Goal: Communication & Community: Answer question/provide support

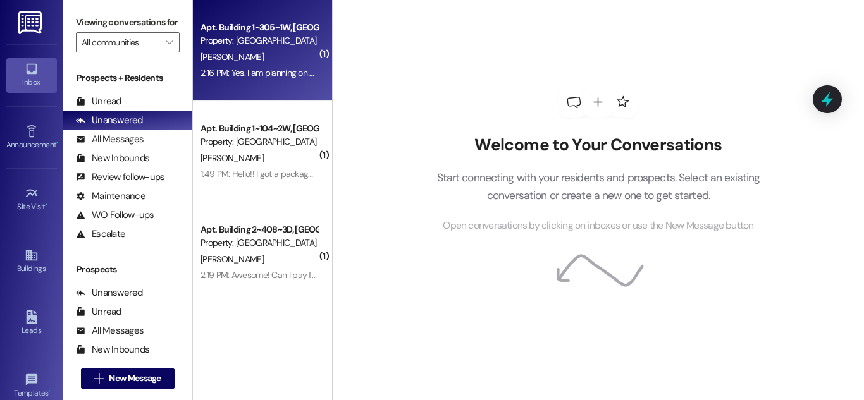
click at [304, 54] on div "[PERSON_NAME]" at bounding box center [259, 57] width 120 height 16
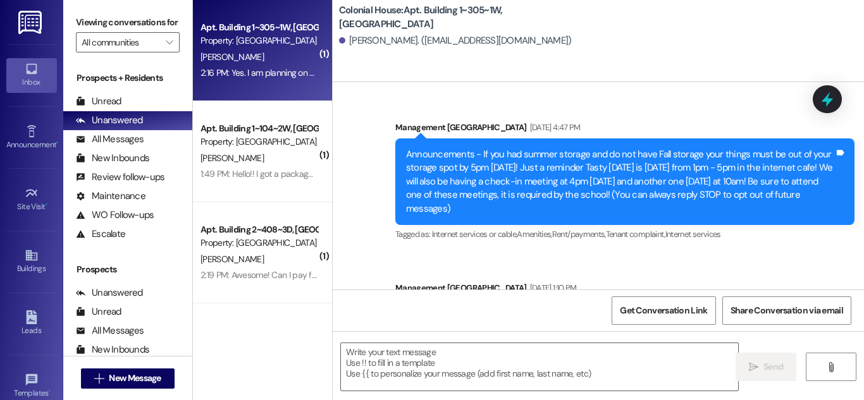
scroll to position [31877, 0]
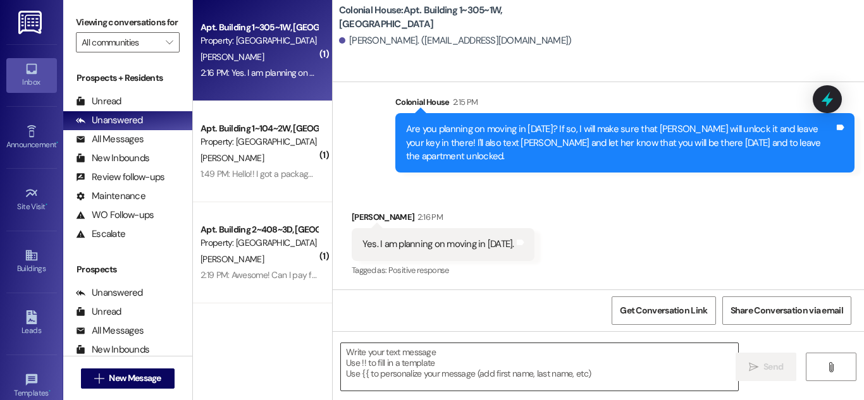
drag, startPoint x: 539, startPoint y: 361, endPoint x: 519, endPoint y: 361, distance: 19.6
click at [525, 360] on textarea at bounding box center [539, 367] width 397 height 47
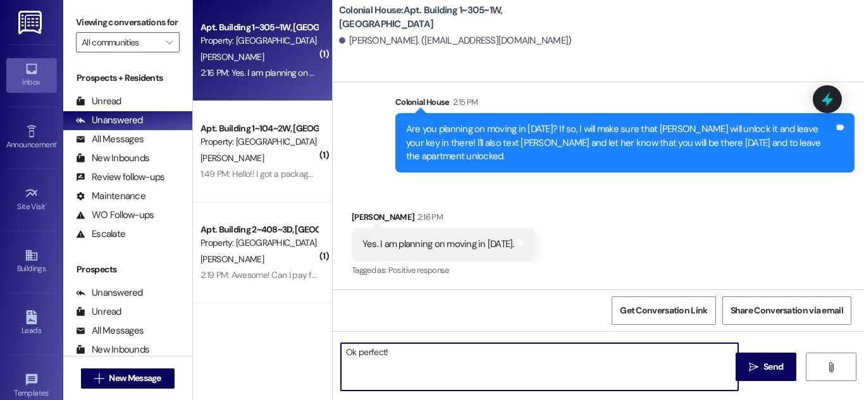
type textarea "Ok perfect!"
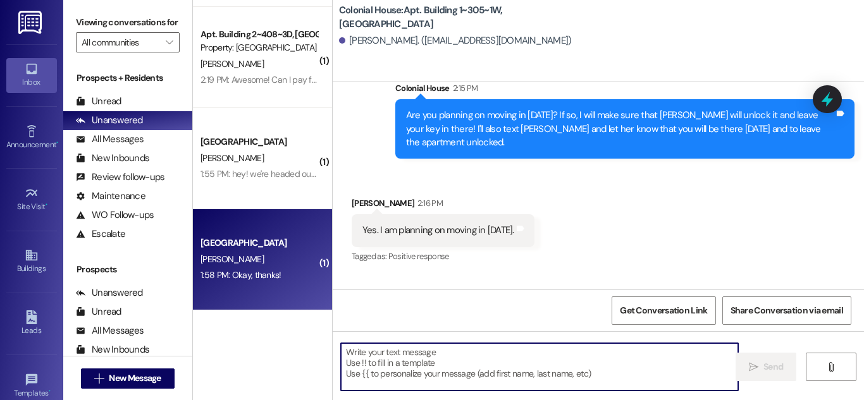
scroll to position [31877, 0]
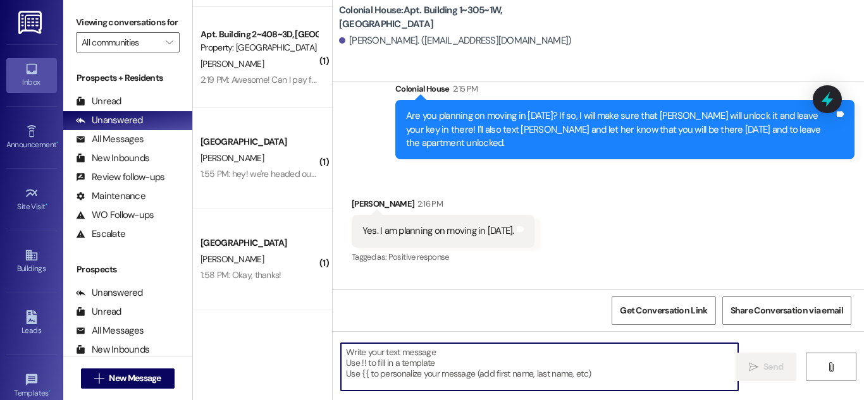
drag, startPoint x: 278, startPoint y: 171, endPoint x: 556, endPoint y: 172, distance: 278.4
click at [278, 172] on div "1:55 PM: hey! we're headed out to run some errands, but wanted to let you guys …" at bounding box center [492, 173] width 583 height 11
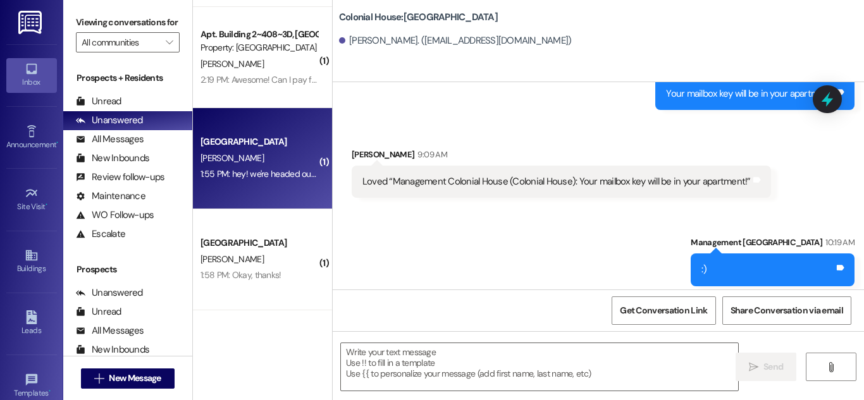
scroll to position [15694, 0]
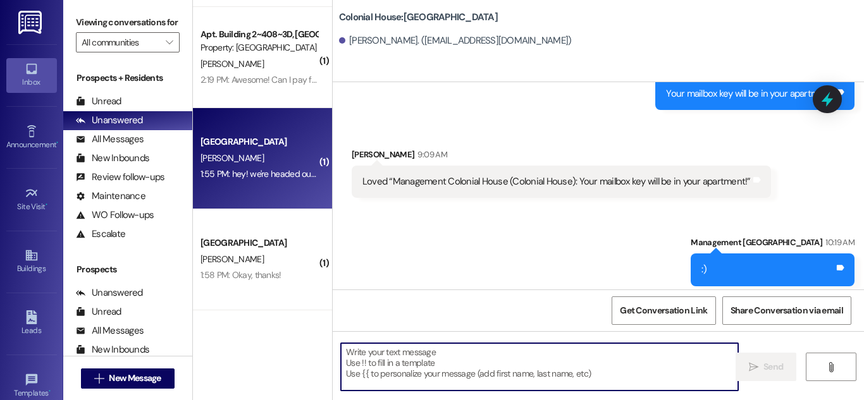
click at [502, 357] on textarea at bounding box center [539, 367] width 397 height 47
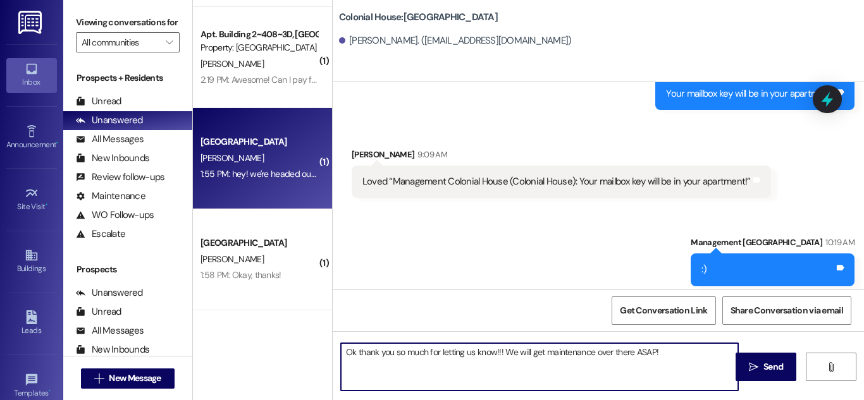
type textarea "Ok thank you so much for letting us know!!! We will get maintenance over there …"
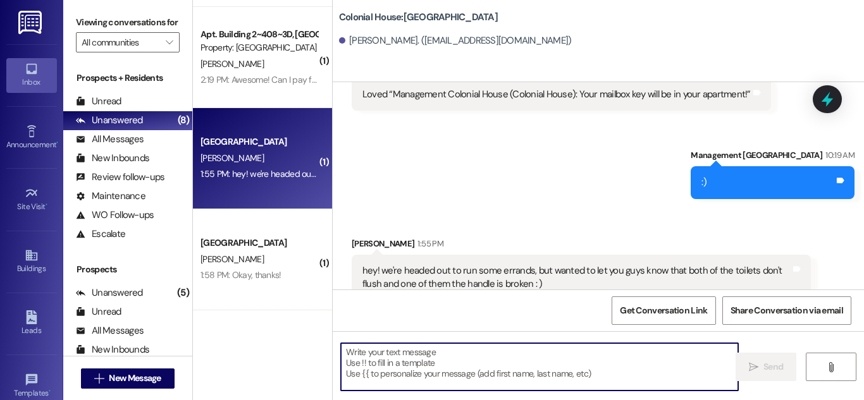
scroll to position [15781, 0]
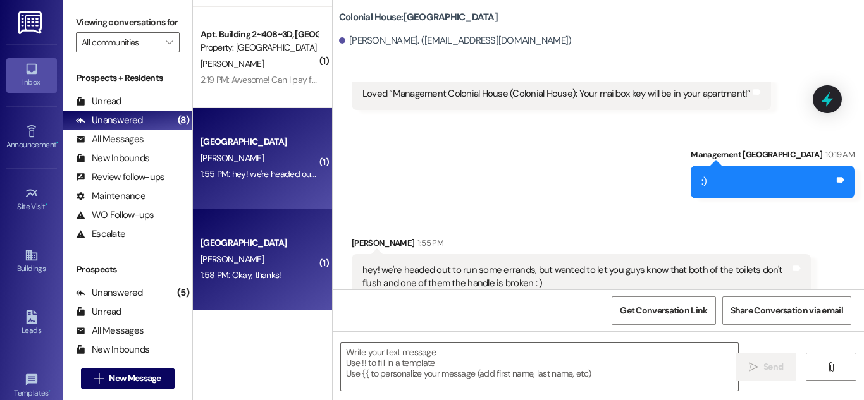
click at [264, 242] on div "Colonial House Prospect" at bounding box center [259, 243] width 117 height 13
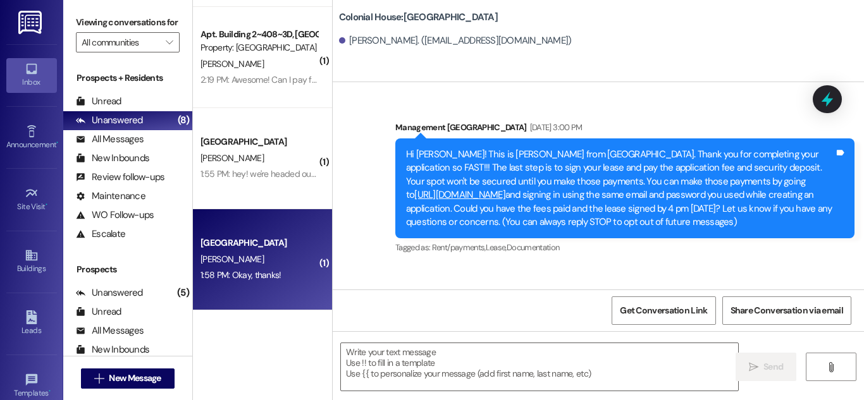
scroll to position [8549, 0]
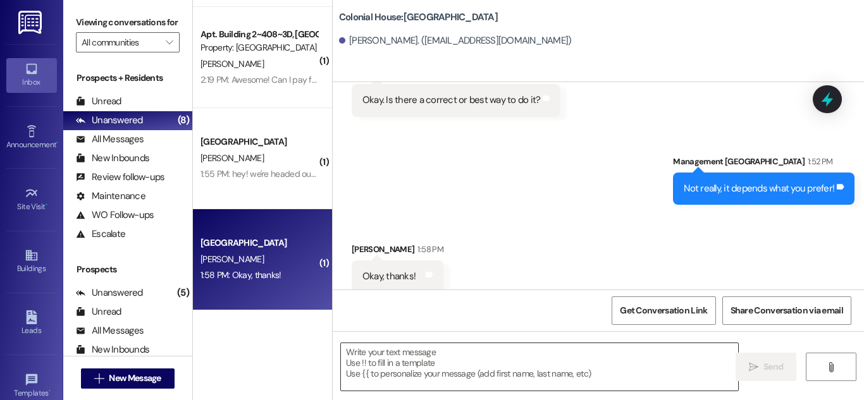
click at [548, 350] on textarea at bounding box center [539, 367] width 397 height 47
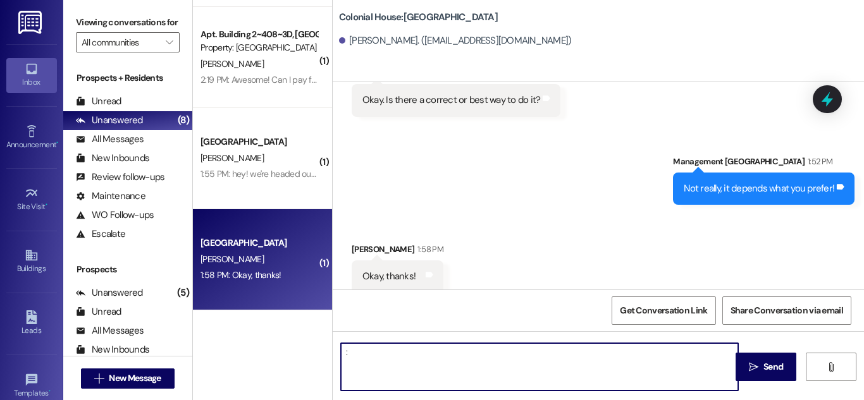
type textarea ":)"
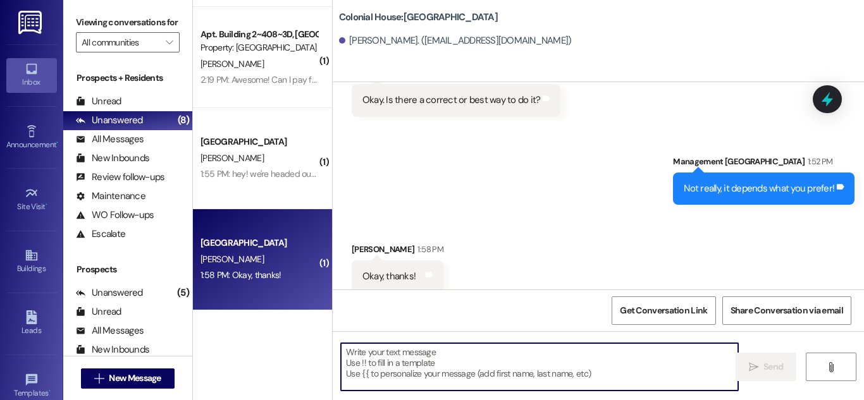
scroll to position [8548, 0]
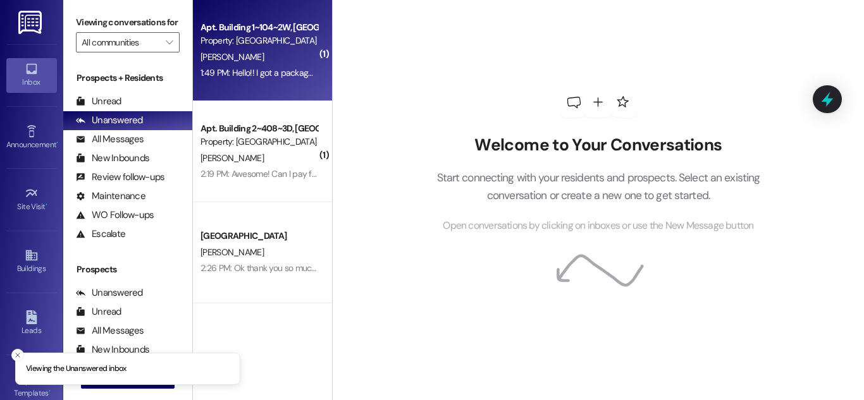
click at [263, 68] on div "1:49 PM: Hello!! I got a package delivered to the apartment and it says that it…" at bounding box center [259, 73] width 120 height 16
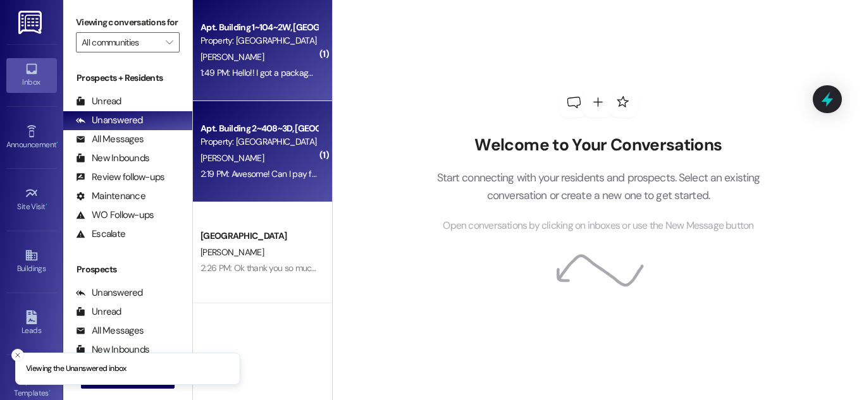
click at [263, 161] on div "[PERSON_NAME]" at bounding box center [259, 159] width 120 height 16
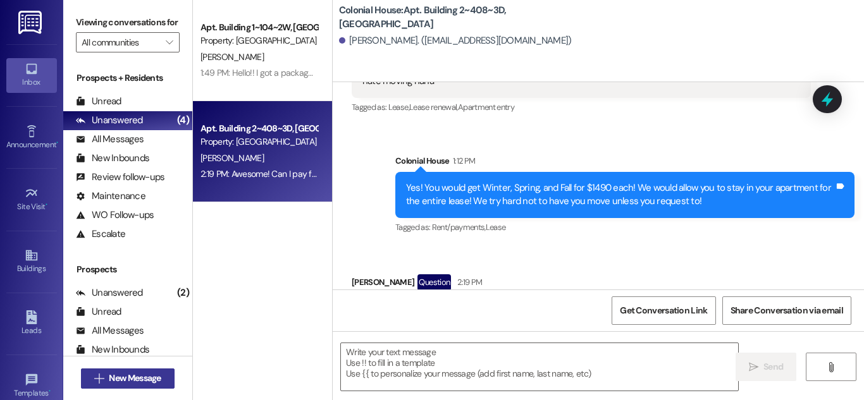
click at [114, 376] on span "New Message" at bounding box center [135, 378] width 52 height 13
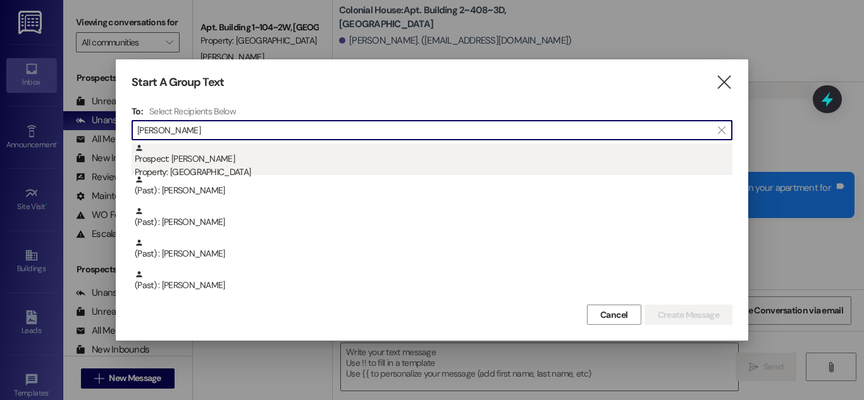
type input "[PERSON_NAME]"
click at [273, 166] on div "Prospect: [PERSON_NAME] Property: [GEOGRAPHIC_DATA]" at bounding box center [434, 162] width 598 height 36
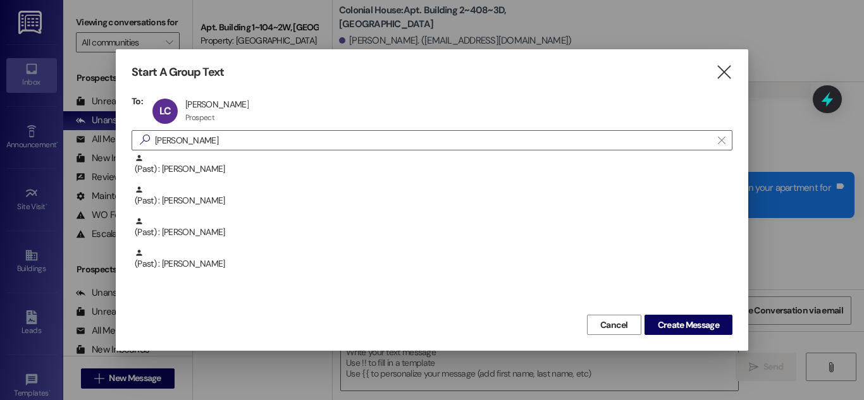
click at [722, 70] on icon "" at bounding box center [723, 72] width 17 height 13
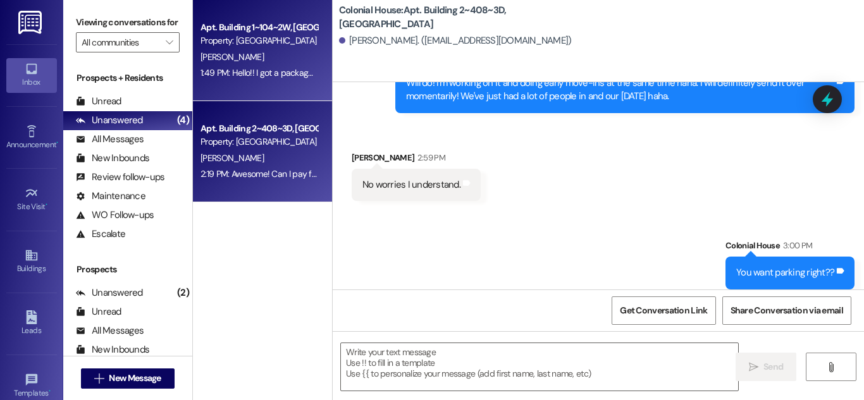
scroll to position [9028, 0]
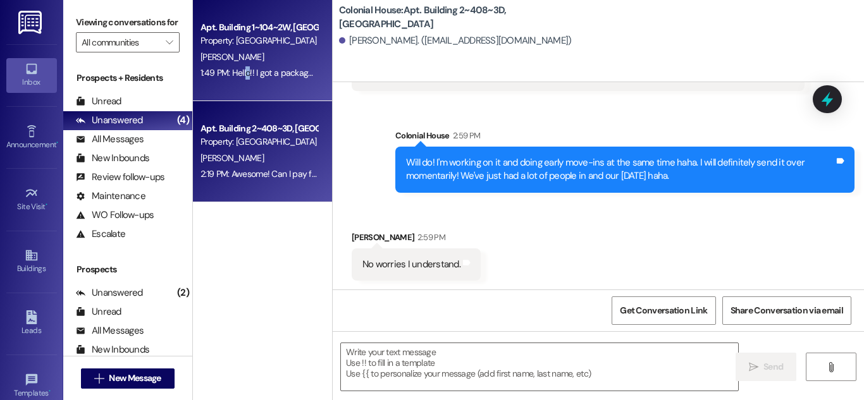
click at [242, 64] on div "Apt. Building 1~104~2W, Building 1 Colonial House Property: Colonial House K. D…" at bounding box center [262, 50] width 139 height 101
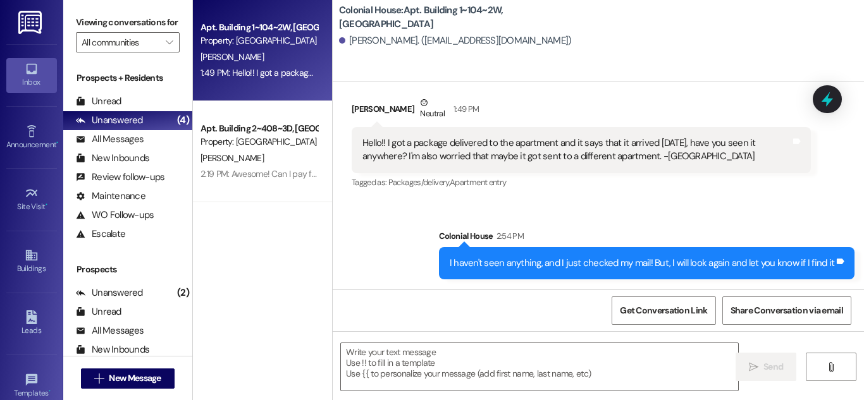
scroll to position [25654, 0]
click at [241, 61] on div "[PERSON_NAME]" at bounding box center [259, 57] width 120 height 16
click at [259, 130] on div "Apt. Building 2~408~3D, Building 2 Colonial House" at bounding box center [259, 128] width 117 height 13
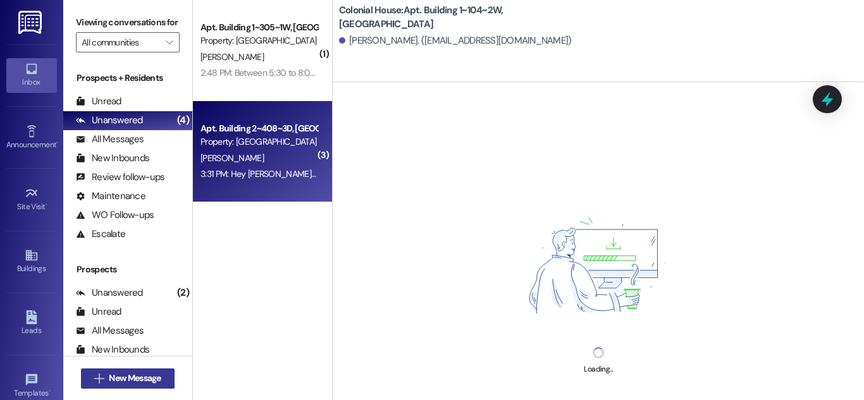
click at [100, 375] on icon "" at bounding box center [98, 379] width 9 height 10
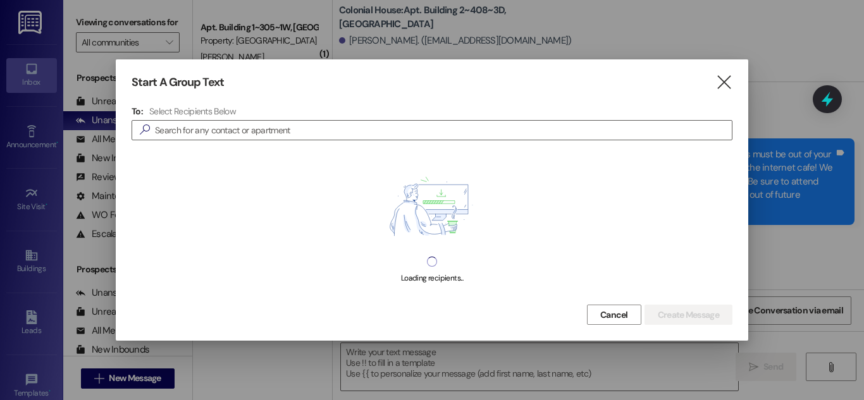
click at [132, 373] on div at bounding box center [432, 200] width 864 height 400
click at [202, 124] on input at bounding box center [443, 130] width 577 height 18
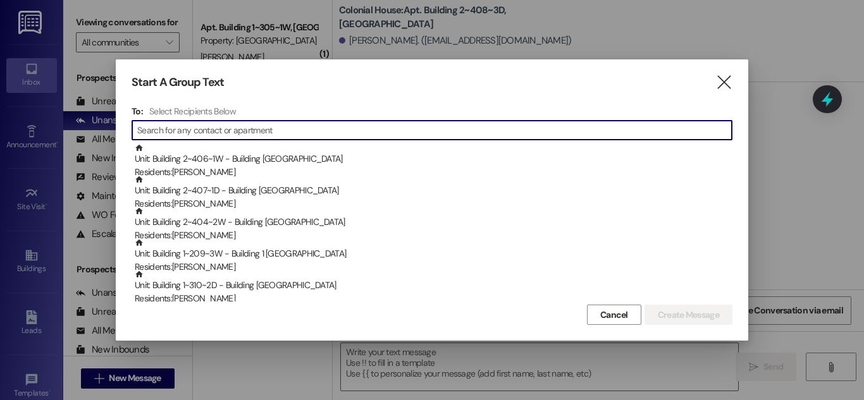
click at [201, 139] on input at bounding box center [434, 130] width 595 height 18
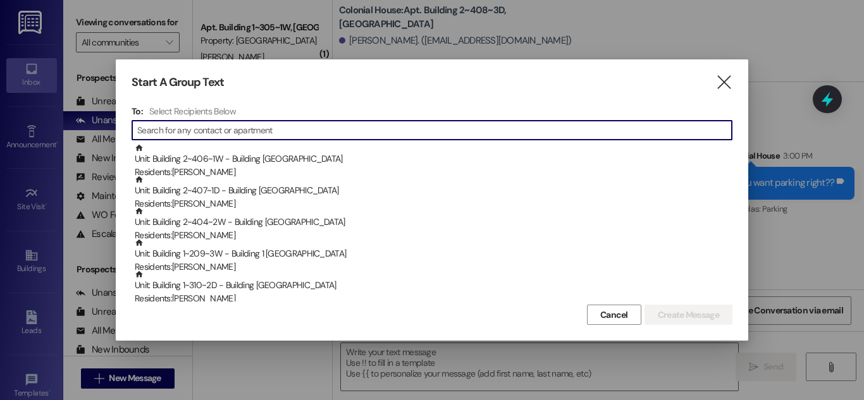
scroll to position [9271, 0]
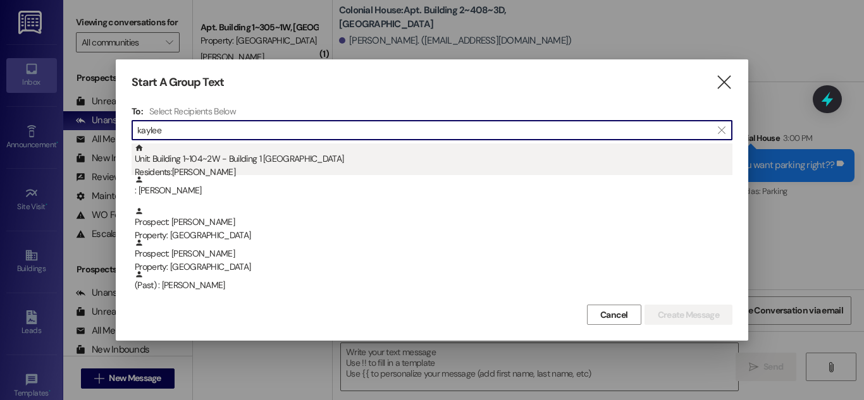
type input "kaylee"
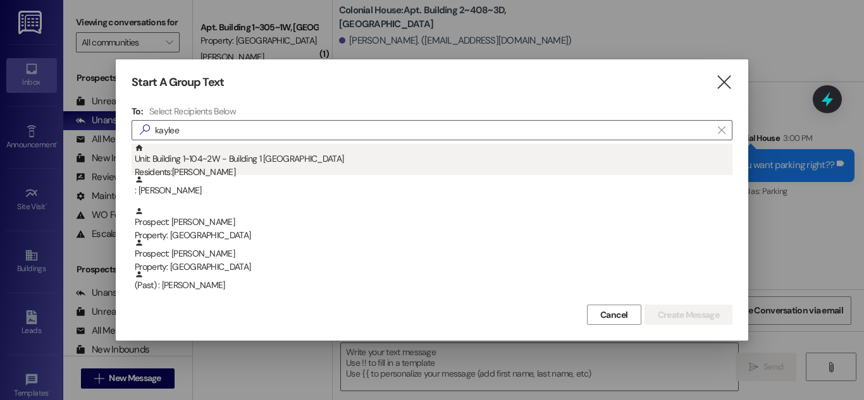
click at [223, 164] on div "Unit: Building 1~104~2W - Building 1 Colonial House Residents: Kaylee Dahl" at bounding box center [434, 162] width 598 height 36
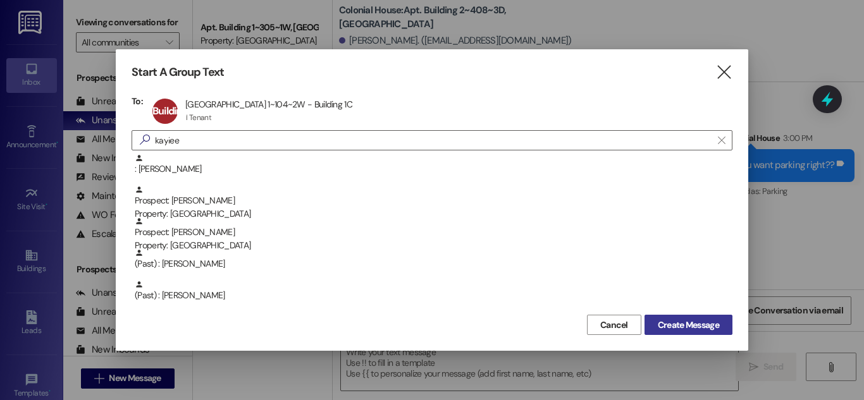
click at [701, 323] on span "Create Message" at bounding box center [688, 325] width 61 height 13
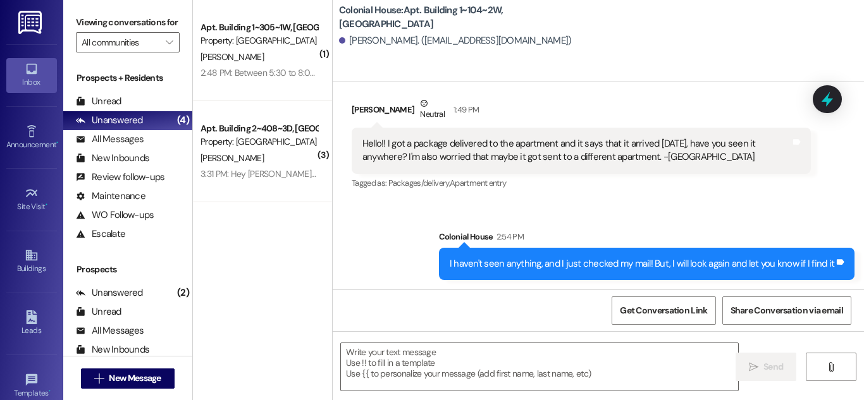
scroll to position [25654, 0]
click at [518, 365] on textarea at bounding box center [539, 367] width 397 height 47
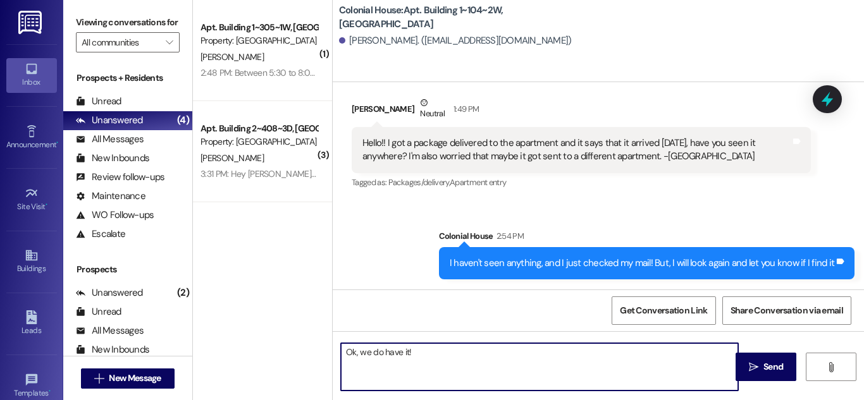
type textarea "Ok, we do have it!"
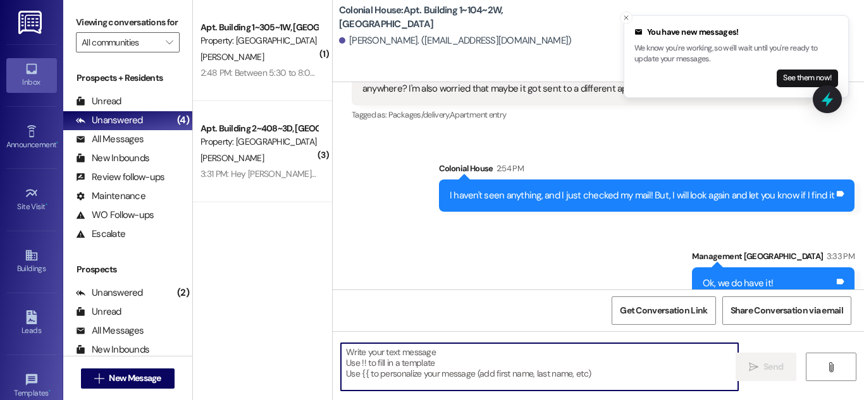
scroll to position [25566, 0]
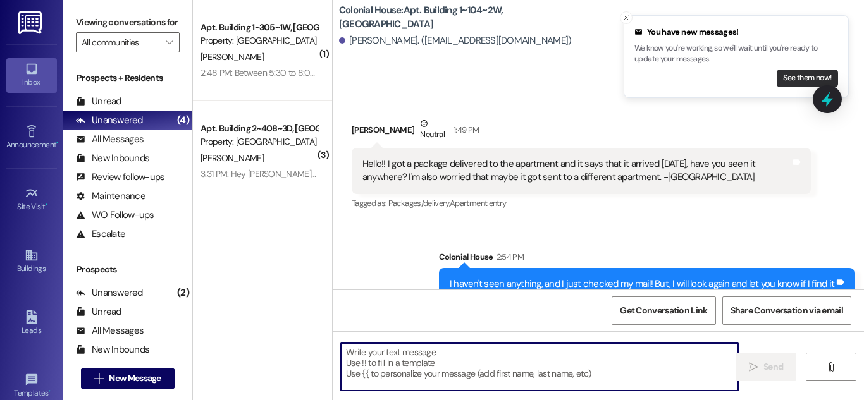
click at [799, 78] on button "See them now!" at bounding box center [807, 79] width 61 height 18
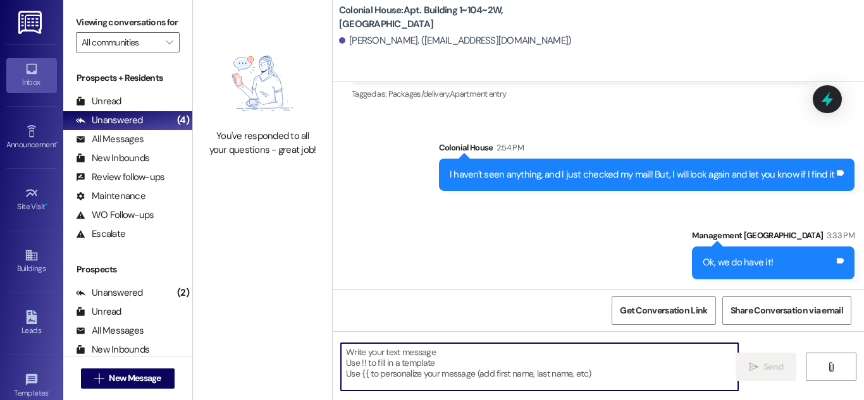
scroll to position [25743, 0]
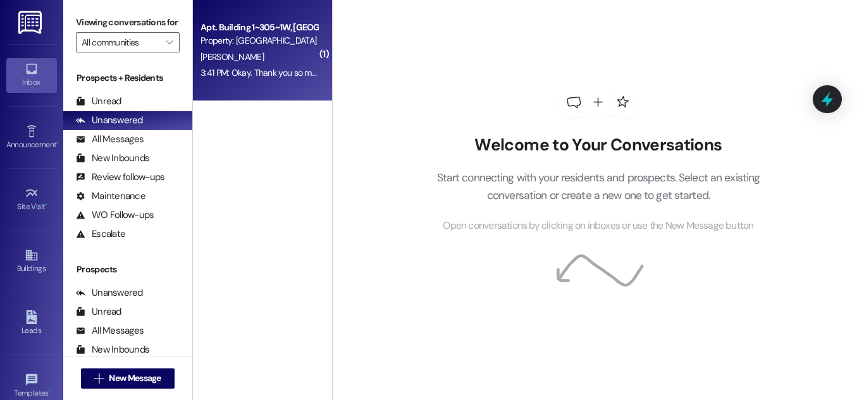
click at [255, 65] on div "3:41 PM: Okay. Thank you so much! 3:41 PM: Okay. Thank you so much!" at bounding box center [259, 73] width 120 height 16
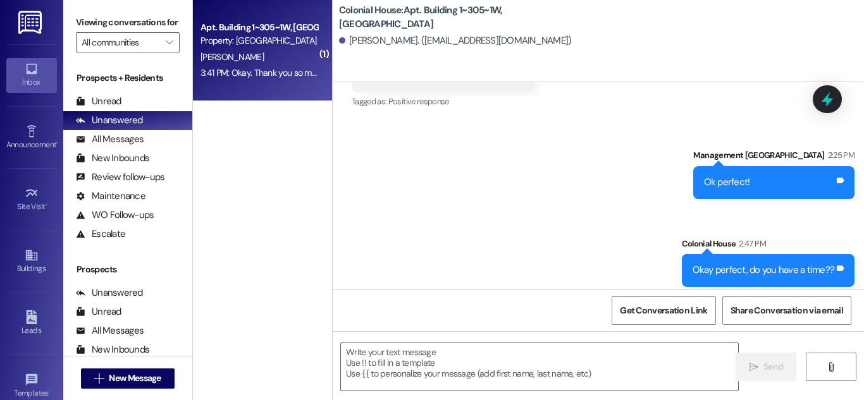
scroll to position [32369, 0]
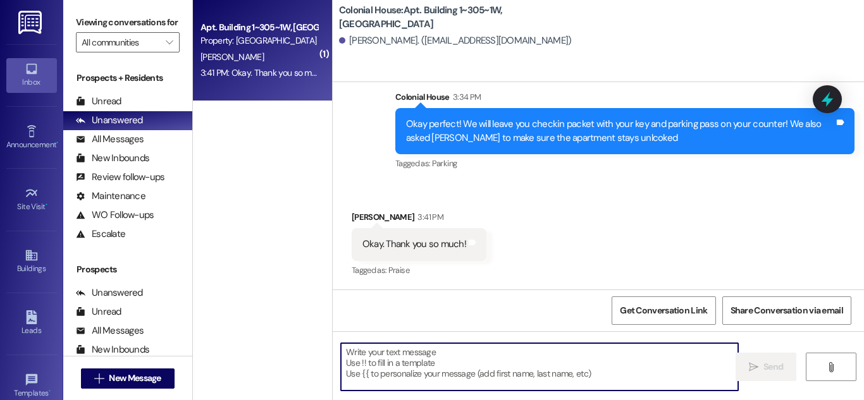
drag, startPoint x: 576, startPoint y: 374, endPoint x: 583, endPoint y: 371, distance: 6.8
click at [580, 376] on textarea at bounding box center [539, 367] width 397 height 47
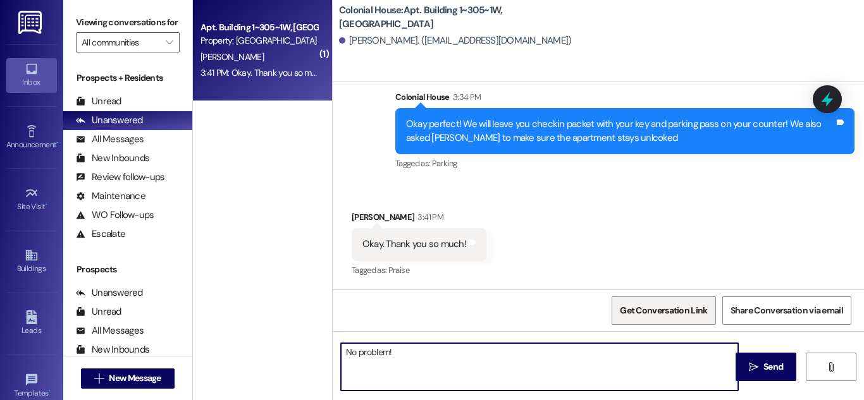
type textarea "No problem!"
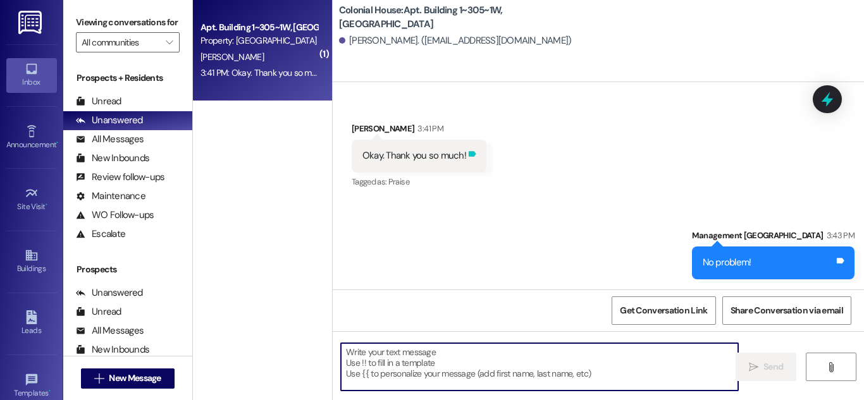
scroll to position [32457, 0]
